Goal: Information Seeking & Learning: Learn about a topic

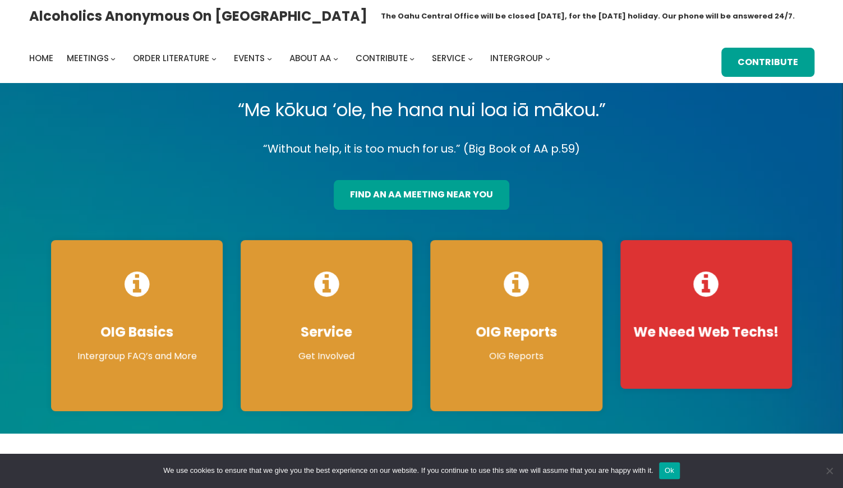
click at [195, 81] on div "Alcoholics Anonymous on [GEOGRAPHIC_DATA] The [GEOGRAPHIC_DATA] will be closed …" at bounding box center [421, 41] width 843 height 83
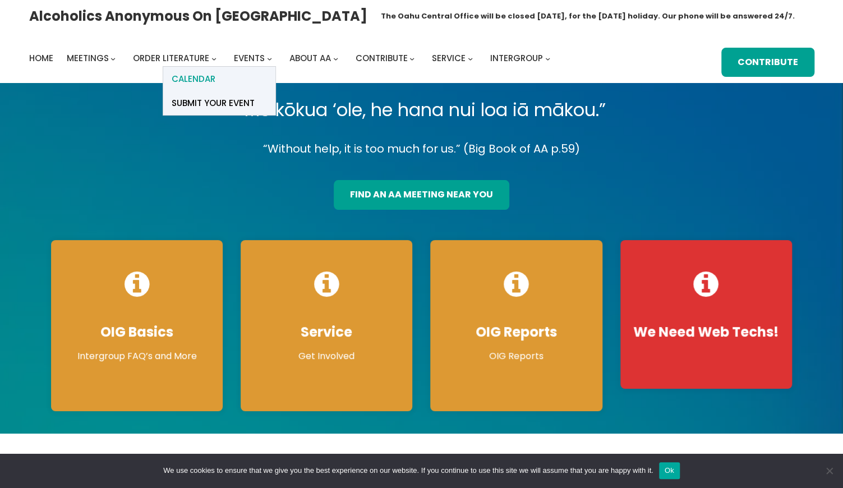
click at [195, 79] on span "Calendar" at bounding box center [194, 79] width 44 height 16
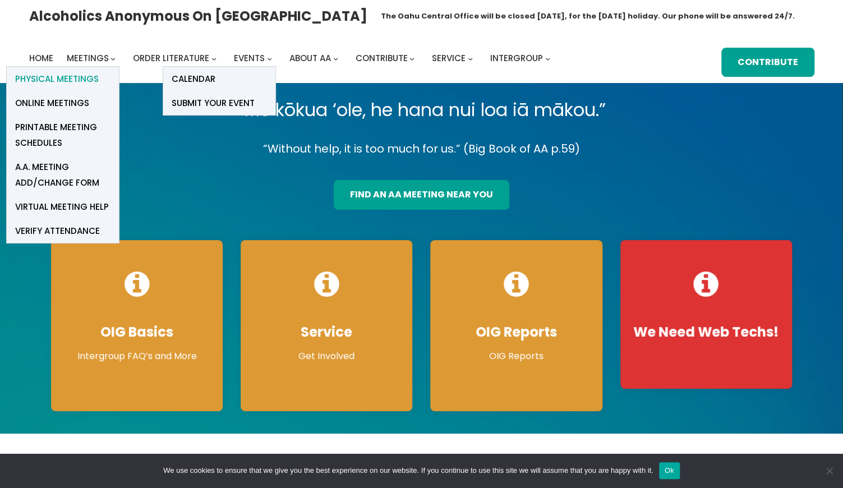
click at [75, 75] on span "Physical Meetings" at bounding box center [57, 79] width 84 height 16
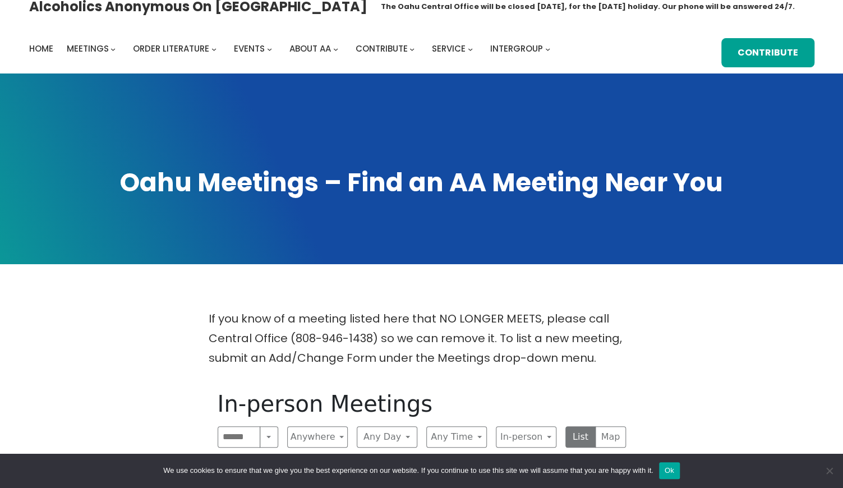
scroll to position [209, 0]
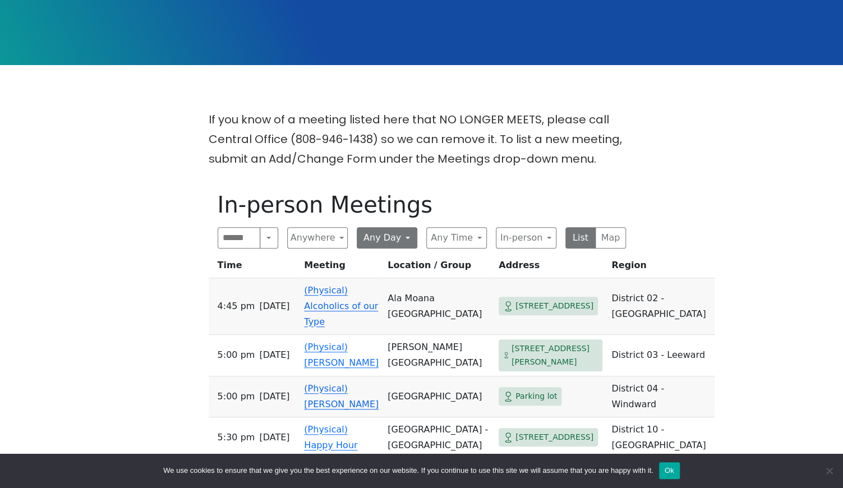
click at [383, 239] on button "Any Day" at bounding box center [387, 237] width 61 height 21
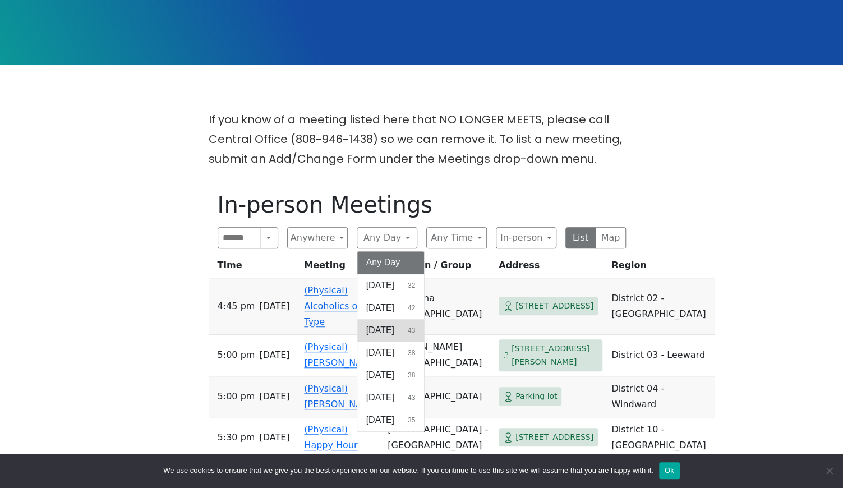
click at [374, 330] on span "Tuesday" at bounding box center [380, 330] width 28 height 13
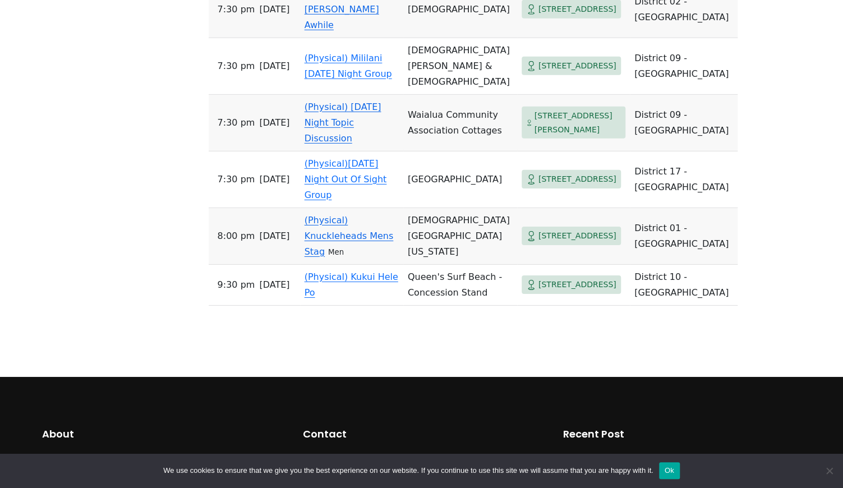
scroll to position [1714, 0]
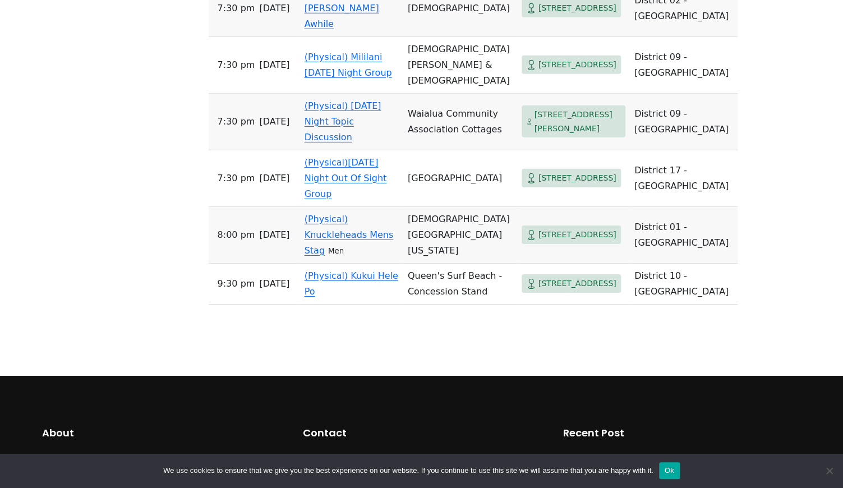
click at [370, 256] on link "(Physical) Knuckleheads Mens Stag" at bounding box center [349, 235] width 89 height 42
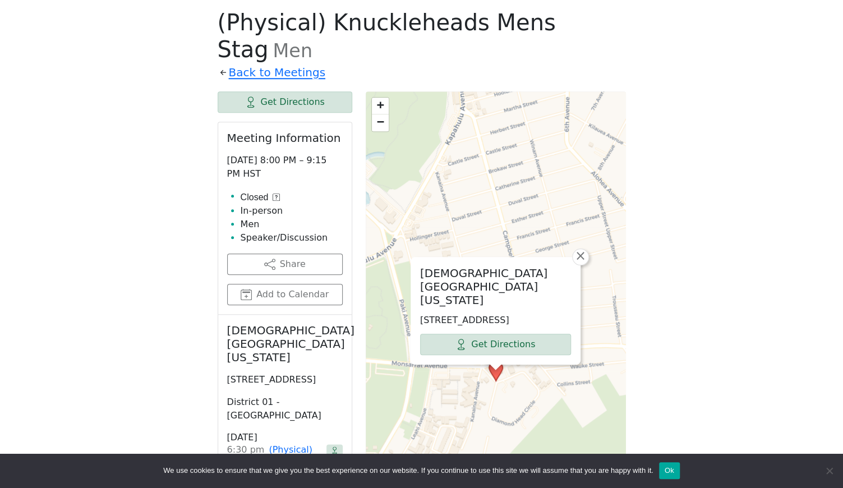
click at [176, 241] on div "If you know of a meeting listed here that NO LONGER MEETS, please call Central …" at bounding box center [421, 381] width 759 height 906
click at [276, 193] on icon at bounding box center [276, 196] width 7 height 7
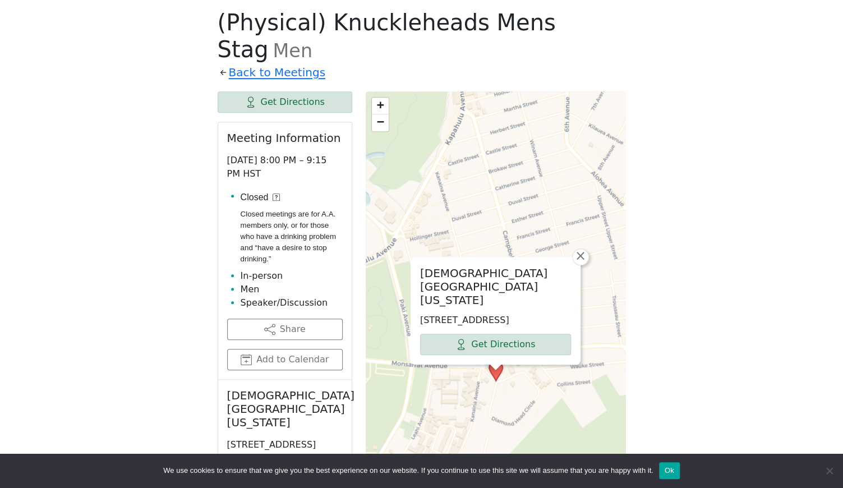
click at [176, 163] on div "If you know of a meeting listed here that NO LONGER MEETS, please call Central …" at bounding box center [421, 413] width 759 height 971
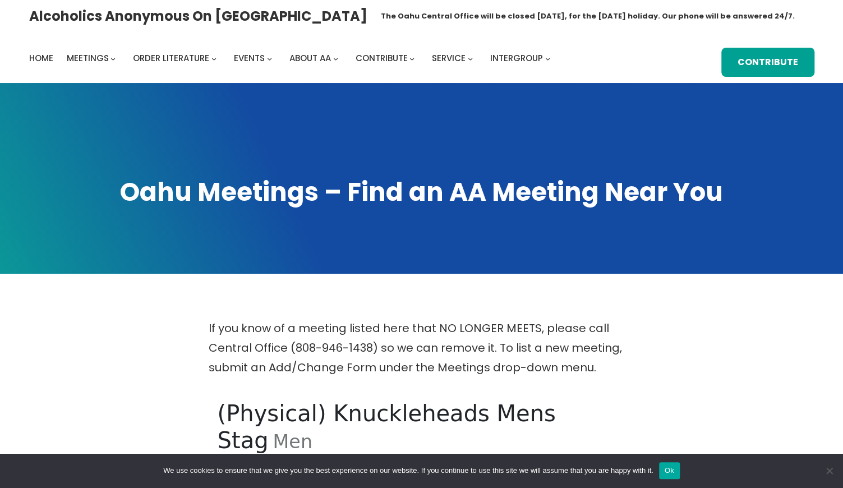
scroll to position [0, 0]
click at [45, 62] on span "Home" at bounding box center [41, 58] width 24 height 12
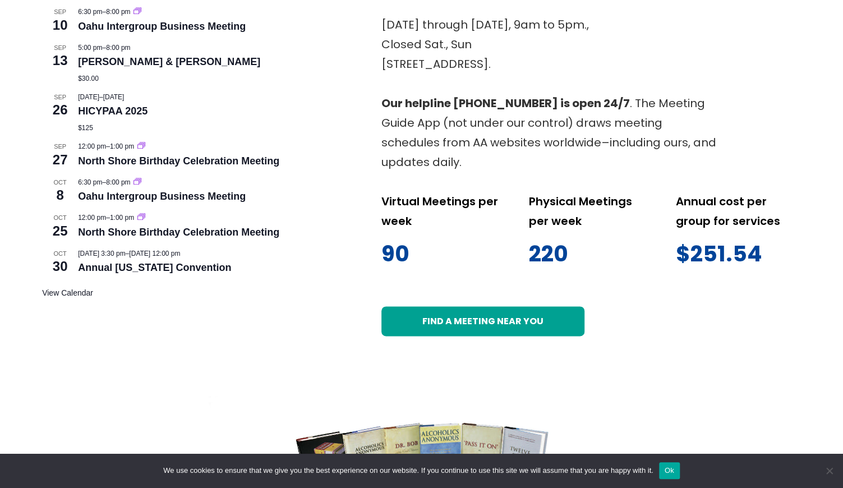
scroll to position [418, 0]
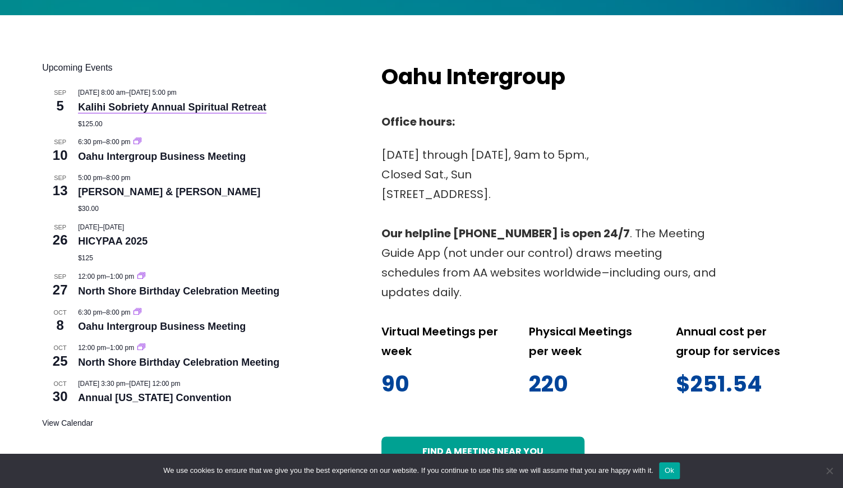
click at [126, 104] on link "Kalihi Sobriety Annual Spiritual Retreat" at bounding box center [172, 108] width 188 height 12
click at [30, 207] on div "Upcoming Events Sep 5 September 5 @ 8:00 am – September 7 @ 5:00 pm Kalihi Sobr…" at bounding box center [421, 263] width 843 height 497
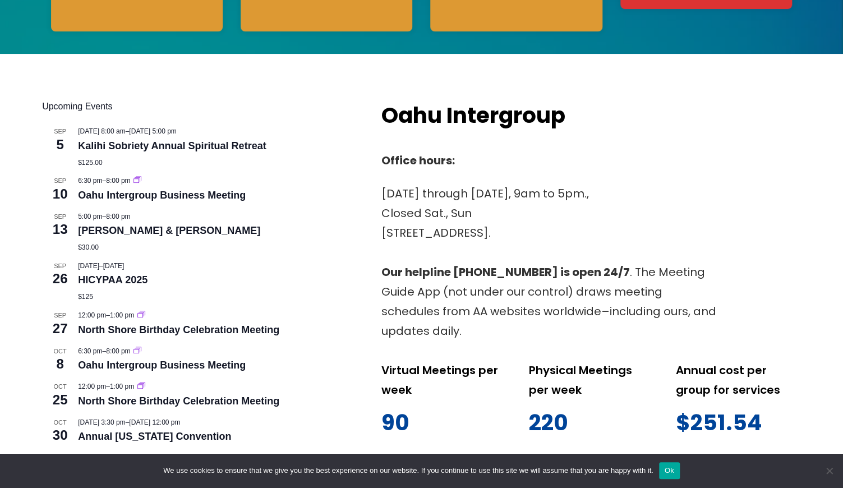
scroll to position [349, 0]
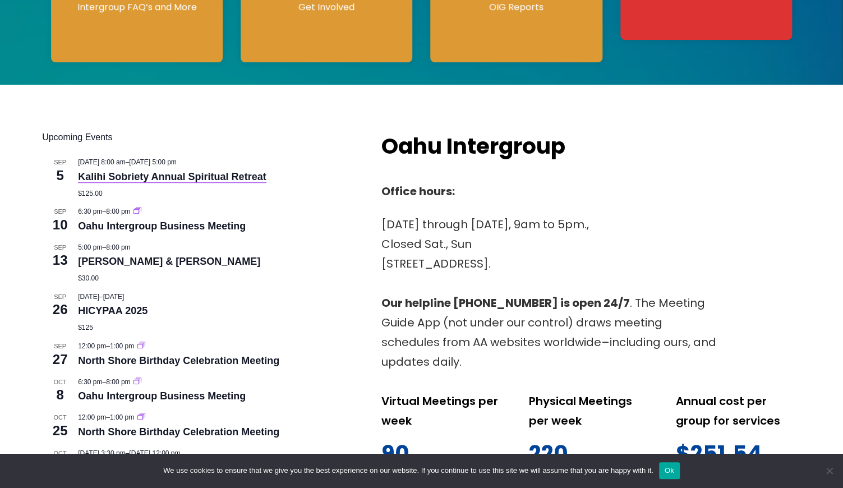
click at [243, 176] on link "Kalihi Sobriety Annual Spiritual Retreat" at bounding box center [172, 177] width 188 height 12
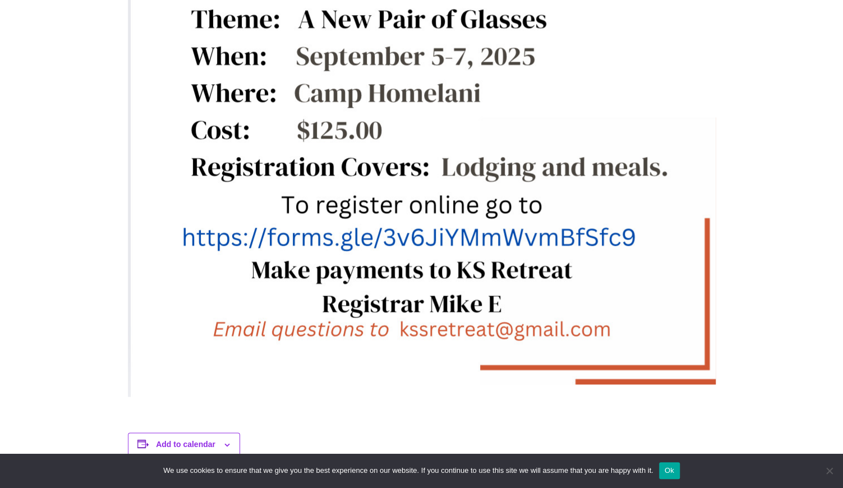
scroll to position [766, 0]
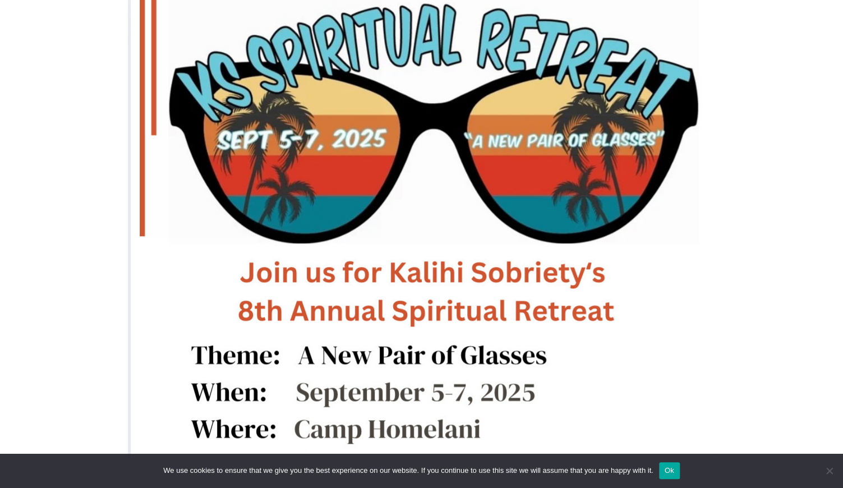
scroll to position [432, 0]
